Goal: Find specific page/section: Find specific page/section

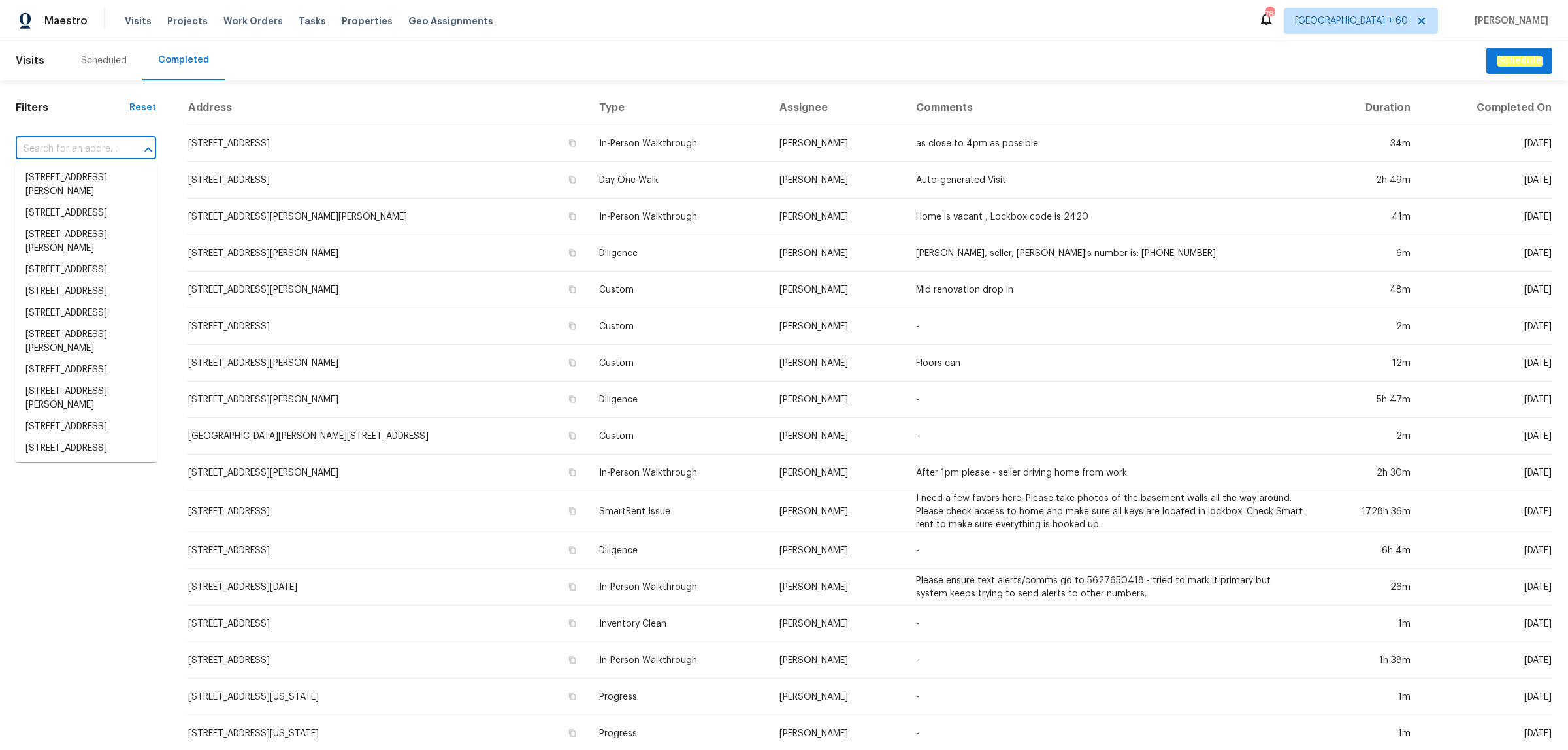
click at [61, 148] on input "text" at bounding box center [67, 149] width 104 height 20
paste input "[STREET_ADDRESS]"
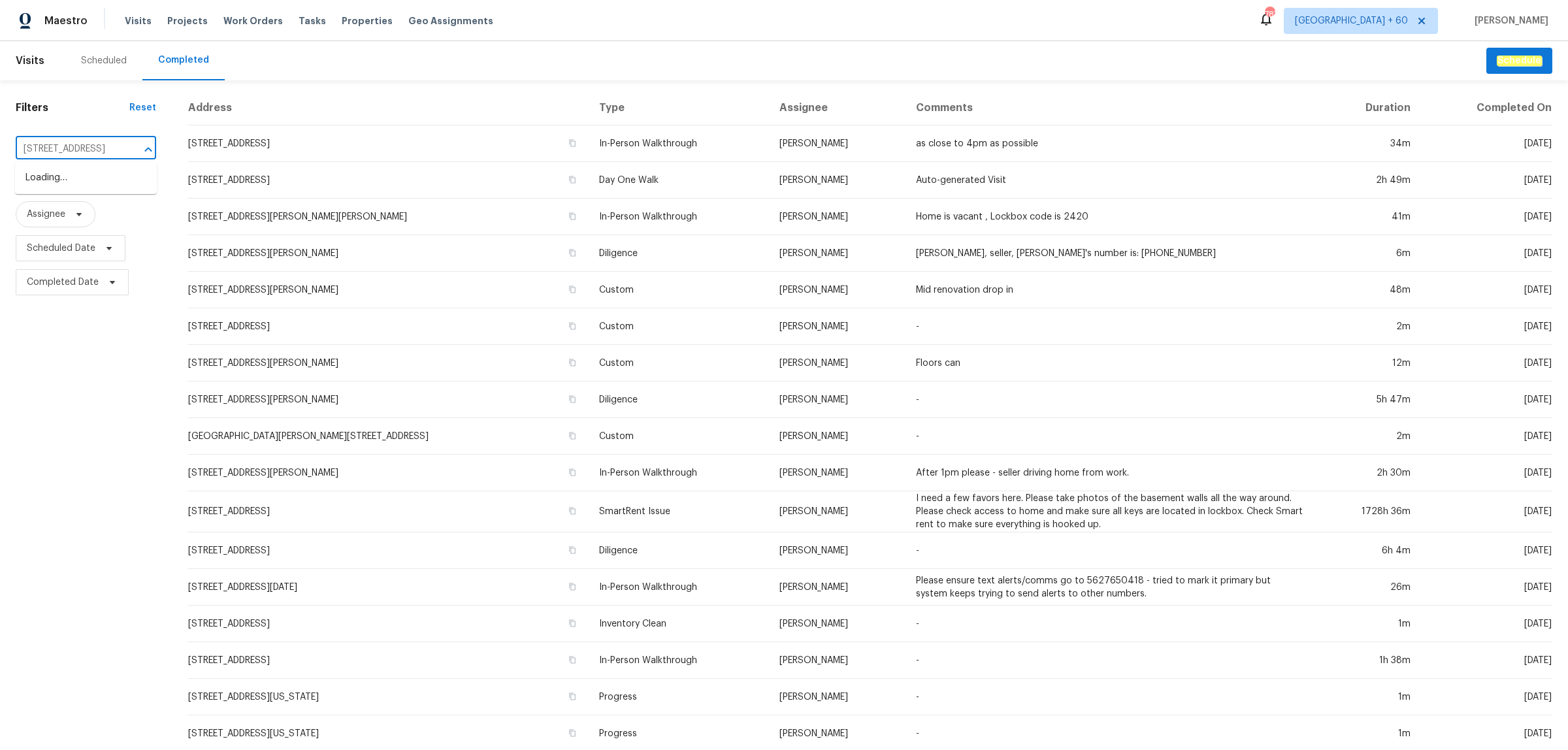
scroll to position [0, 47]
type input "[STREET_ADDRESS]"
click at [95, 181] on li "[STREET_ADDRESS]" at bounding box center [86, 178] width 142 height 21
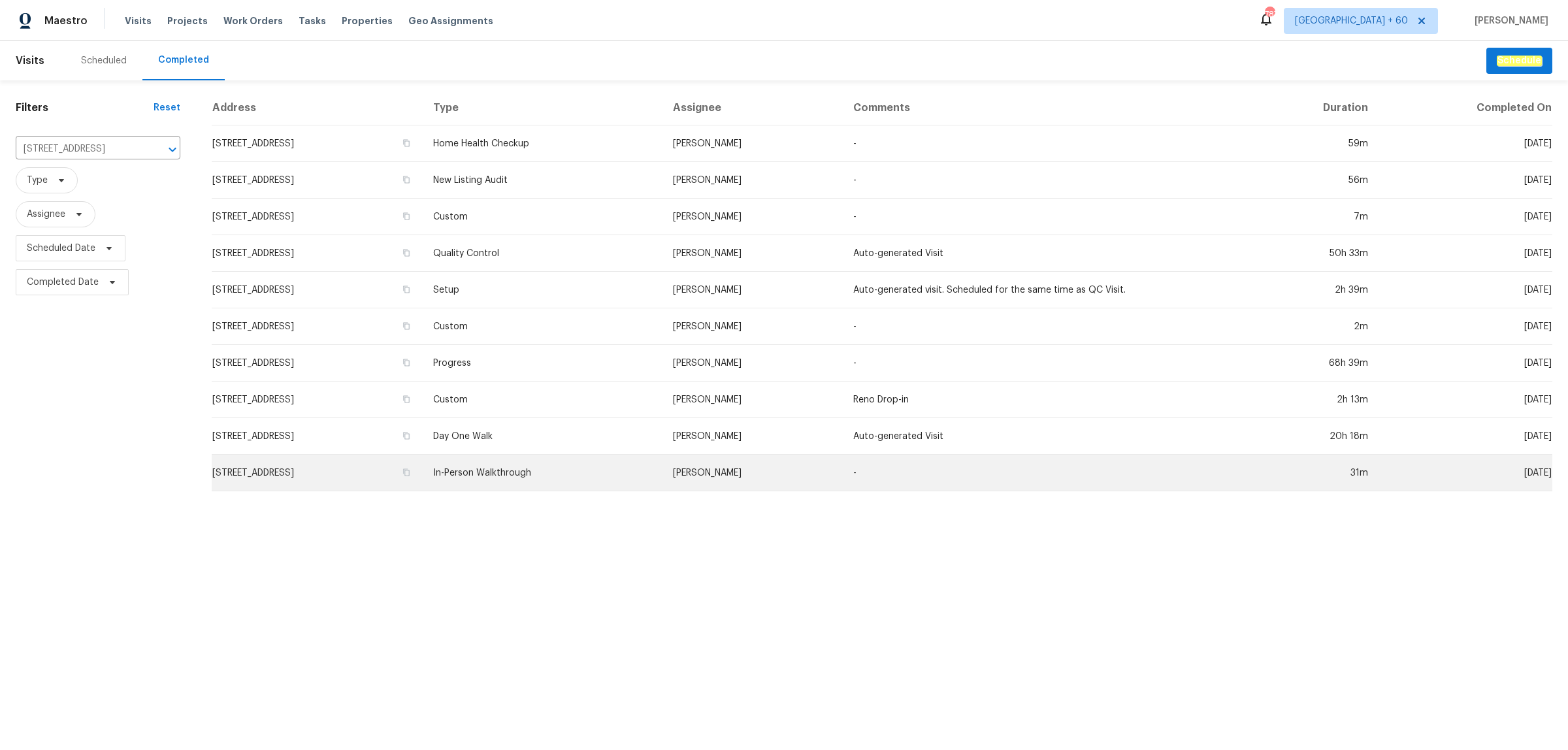
click at [611, 480] on td "In-Person Walkthrough" at bounding box center [543, 472] width 240 height 36
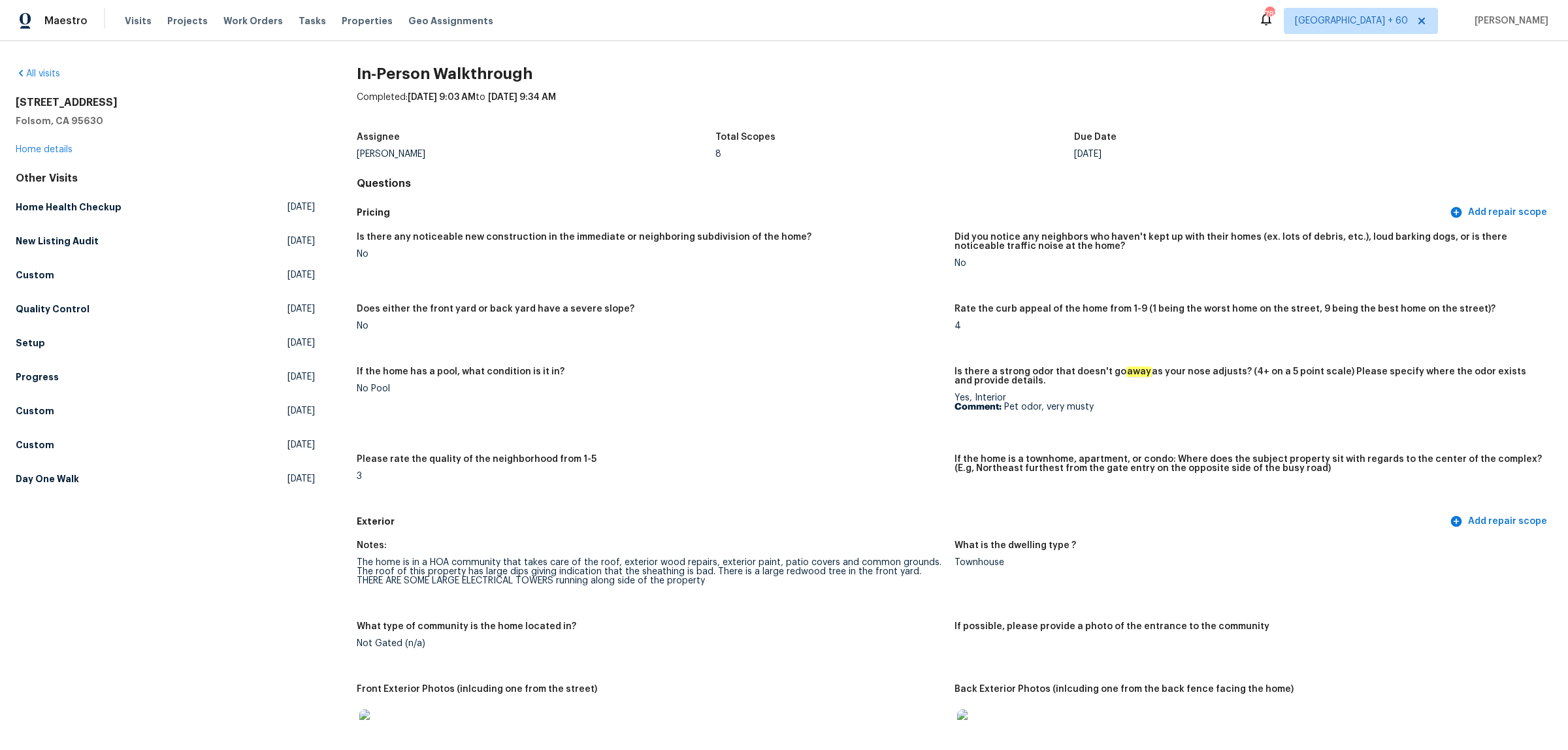
click at [373, 719] on img at bounding box center [380, 731] width 42 height 42
